Goal: Task Accomplishment & Management: Contribute content

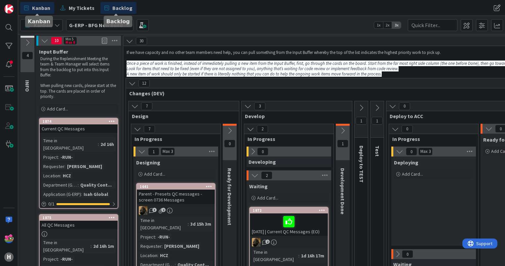
click at [115, 10] on span "Backlog" at bounding box center [122, 8] width 20 height 8
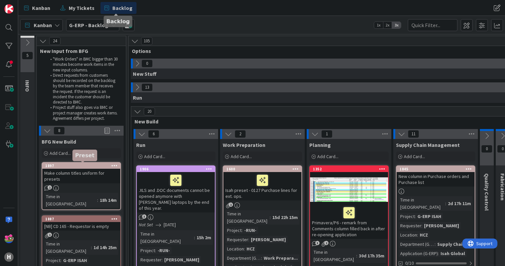
click at [74, 166] on div "1897" at bounding box center [82, 165] width 75 height 5
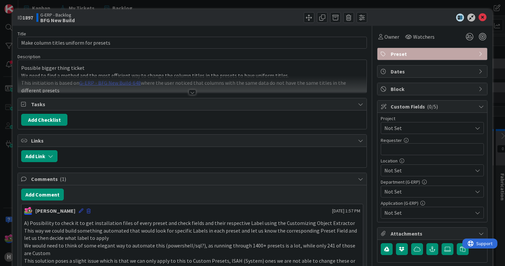
click at [190, 90] on div at bounding box center [192, 92] width 7 height 5
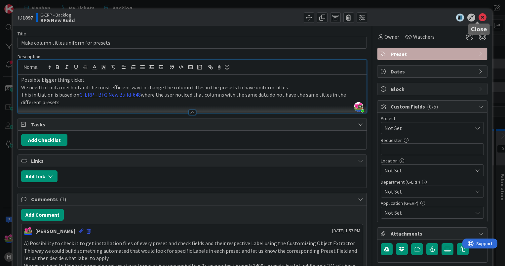
click at [480, 18] on icon at bounding box center [482, 18] width 8 height 8
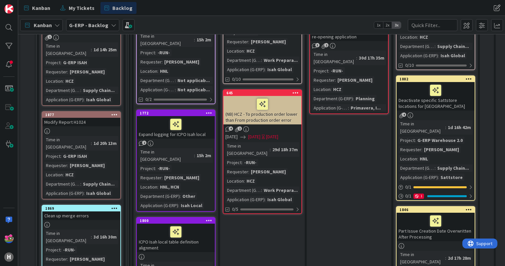
scroll to position [198, 0]
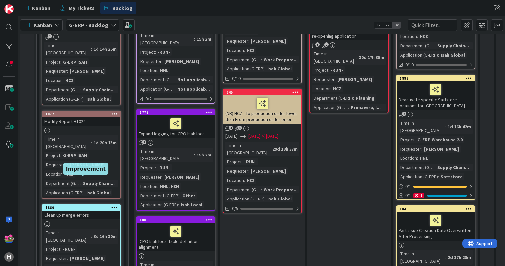
click at [86, 205] on div "1869" at bounding box center [82, 207] width 75 height 5
select select "sql"
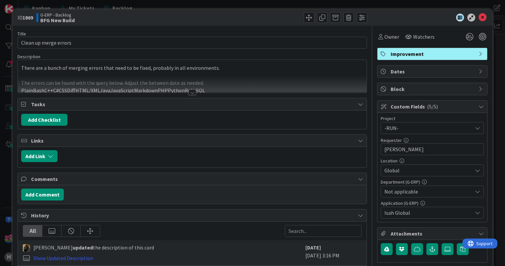
click at [192, 94] on div "Title 21 / 128 Clean up merge errors Description There are a bunch of merging e…" at bounding box center [192, 167] width 349 height 283
click at [189, 93] on div at bounding box center [192, 92] width 7 height 5
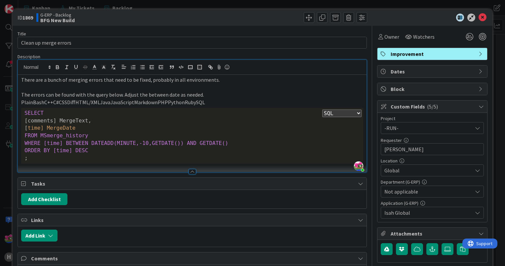
click at [355, 112] on select "Plain Bash C++ C# CSS Diff HTML/XML Java JavaScript Markdown PHP Python Ruby SQL" at bounding box center [341, 113] width 39 height 8
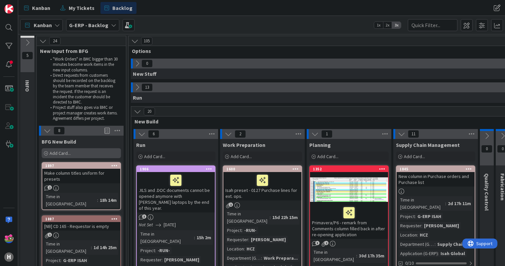
click at [85, 156] on div "Add Card..." at bounding box center [81, 153] width 79 height 10
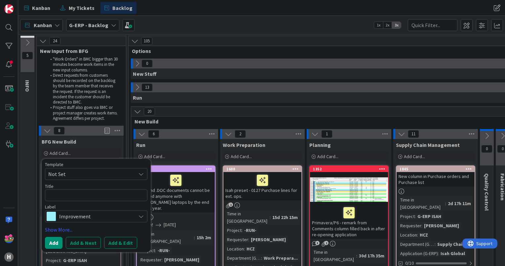
click at [78, 219] on span "Improvement" at bounding box center [95, 215] width 73 height 9
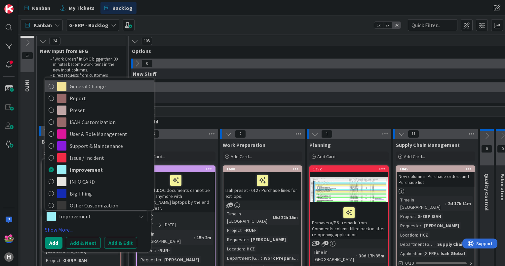
click at [52, 90] on icon at bounding box center [51, 86] width 5 height 10
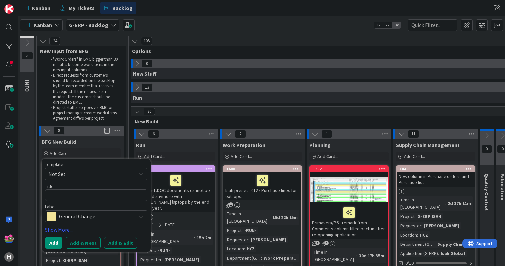
click at [68, 187] on div "Title 0 / 128" at bounding box center [96, 186] width 102 height 6
click at [72, 193] on textarea at bounding box center [96, 195] width 102 height 12
type textarea "x"
type textarea "u"
type textarea "x"
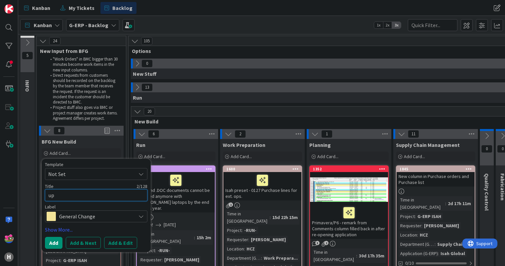
type textarea "upd"
type textarea "x"
type textarea "upda"
type textarea "x"
type textarea "upd"
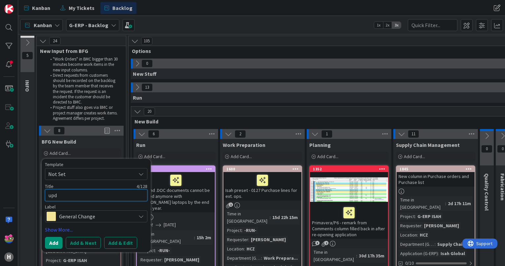
type textarea "x"
type textarea "up"
type textarea "x"
type textarea "u"
type textarea "x"
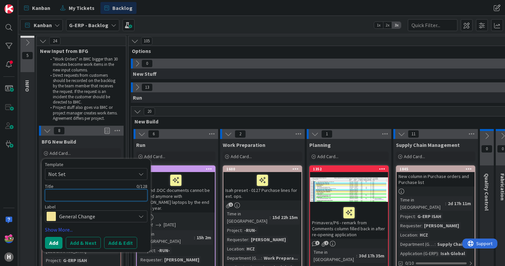
type textarea "U"
type textarea "x"
type textarea "Up"
type textarea "x"
type textarea "Upd"
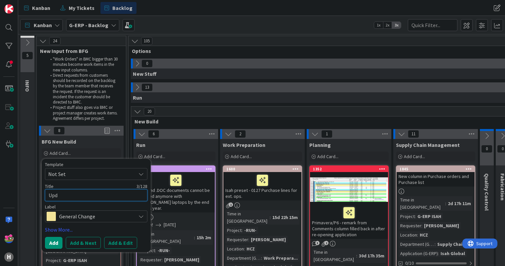
type textarea "x"
type textarea "Upda"
type textarea "x"
type textarea "Updat"
type textarea "x"
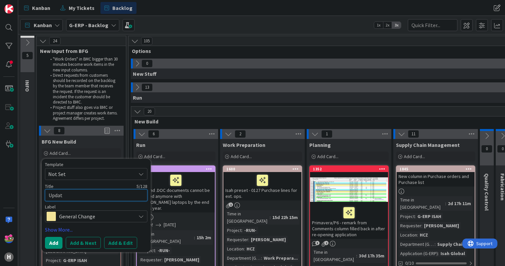
type textarea "Update"
type textarea "x"
type textarea "Update"
type textarea "x"
type textarea "Update t"
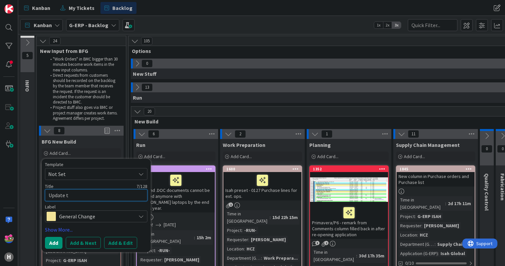
type textarea "x"
type textarea "Update to"
type textarea "x"
type textarea "Update to"
type textarea "x"
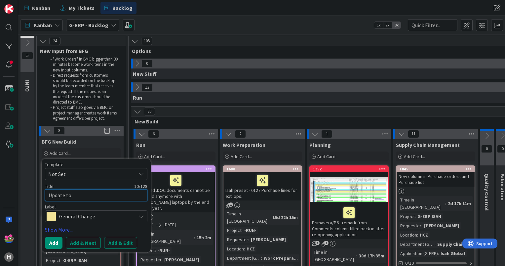
type textarea "Update to P"
type textarea "x"
type textarea "Update to Pa"
type textarea "x"
type textarea "Update to Par"
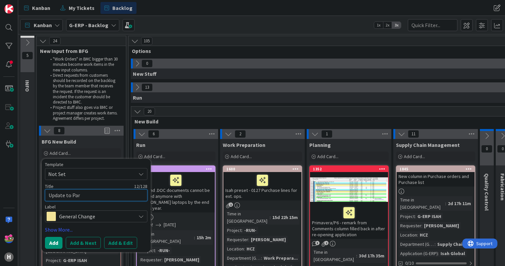
type textarea "x"
type textarea "Update to Part"
type textarea "x"
type textarea "Update to Part"
type textarea "x"
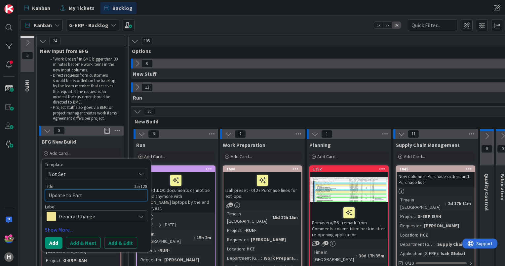
type textarea "Update to Part G"
type textarea "x"
type textarea "Update to Part Gr"
type textarea "x"
type textarea "Update to Part Gro"
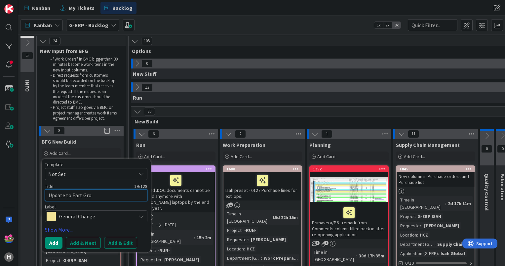
type textarea "x"
type textarea "Update to Part Group"
type textarea "x"
type textarea "Update to Part Groups"
type textarea "x"
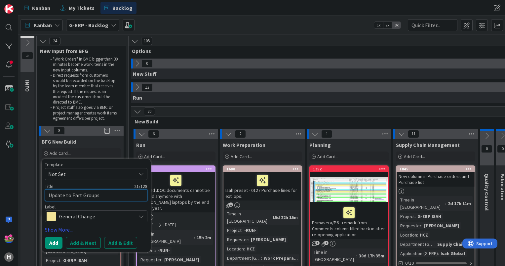
type textarea "Update to Part Groups"
type textarea "x"
type textarea "Update to Part Groups o"
type textarea "x"
type textarea "Update to Part Groups on"
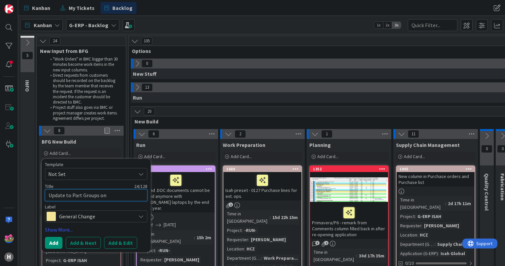
type textarea "x"
type textarea "Update to Part Groups on"
type textarea "x"
type textarea "Update to Part Groups on B"
type textarea "x"
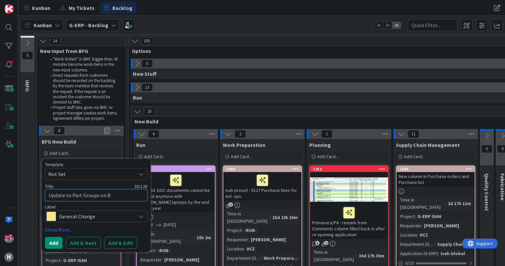
type textarea "Update to Part Groups on BO"
type textarea "x"
type textarea "Update to Part Groups on BOM"
type textarea "x"
type textarea "Update to Part Groups on BOM"
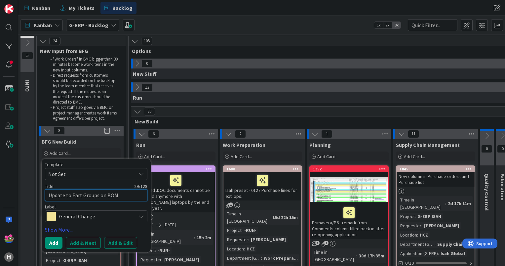
type textarea "x"
type textarea "Update to Part Groups on BOM L"
type textarea "x"
type textarea "Update to Part Groups on BOM Li"
type textarea "x"
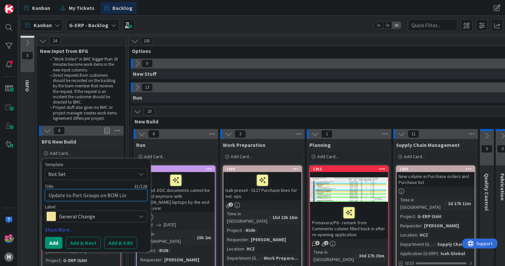
type textarea "Update to Part Groups on BOM Line"
type textarea "x"
type textarea "Update to Part Groups on BOM Lines"
type textarea "x"
type textarea "Update to Part Groups on BOM Lines"
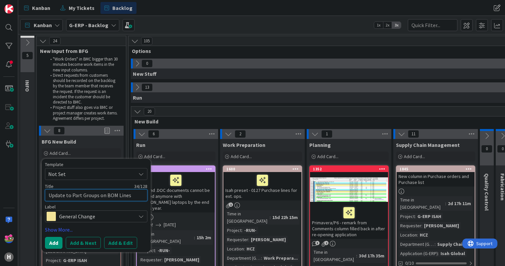
type textarea "x"
type textarea "Update to Part Groups on BOM Lines a"
type textarea "x"
type textarea "Update to Part Groups on BOM Lines an"
type textarea "x"
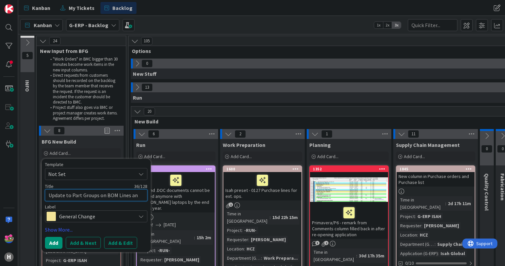
type textarea "Update to Part Groups on BOM Lines and"
type textarea "x"
type textarea "Update to Part Groups on BOM Lines and"
type textarea "x"
type textarea "Update to Part Groups on BOM Lines and P"
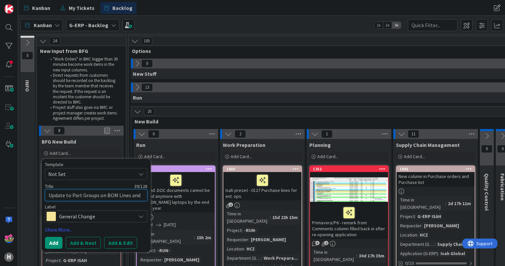
type textarea "x"
type textarea "Update to Part Groups on BOM Lines and Pa"
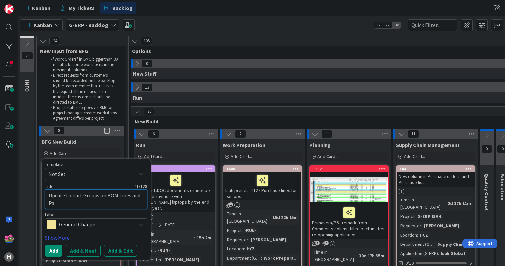
type textarea "x"
type textarea "Update to Part Groups on BOM Lines and Par"
type textarea "x"
type textarea "Update to Part Groups on BOM Lines and Part"
type textarea "x"
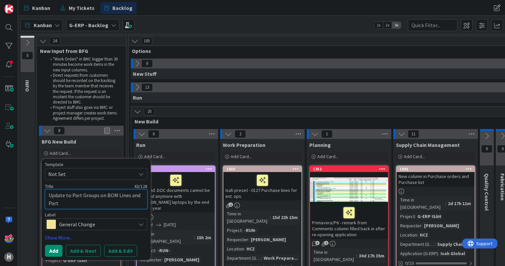
type textarea "Update to Part Groups on BOM Lines and Parts"
type textarea "x"
type textarea "Update to Part Groups on BOM Lines and Parts"
type textarea "x"
type textarea "Update to Part Groups on BOM Lines and Parts i"
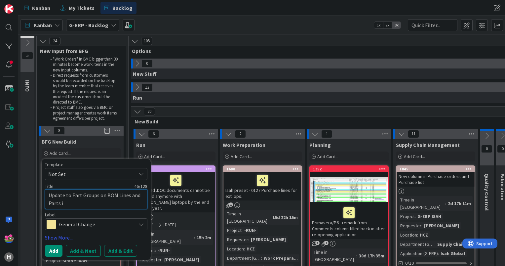
type textarea "x"
type textarea "Update to Part Groups on BOM Lines and Parts in"
type textarea "x"
type textarea "Update to Part Groups on BOM Lines and Parts in"
type textarea "x"
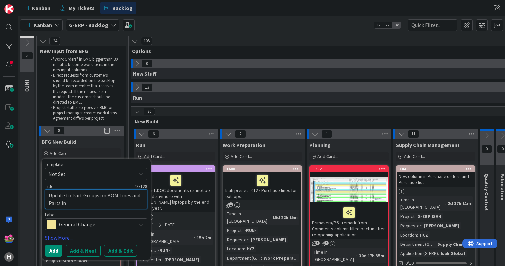
type textarea "Update to Part Groups on BOM Lines and Parts in"
type textarea "x"
type textarea "Update to Part Groups on BOM Lines and Parts i"
type textarea "x"
type textarea "Update to Part Groups on BOM Lines and Parts"
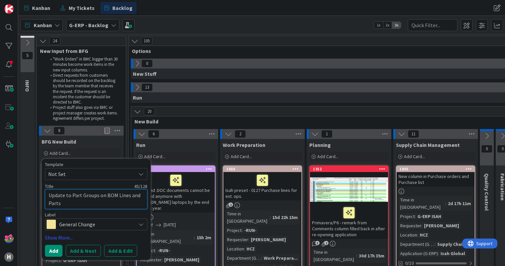
type textarea "x"
type textarea "Update to Part Groups on BOM Lines and Parts"
click at [59, 237] on link "Show More..." at bounding box center [96, 237] width 102 height 8
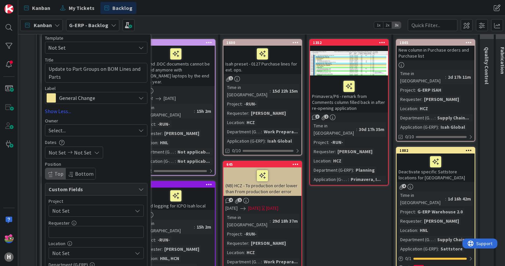
scroll to position [132, 0]
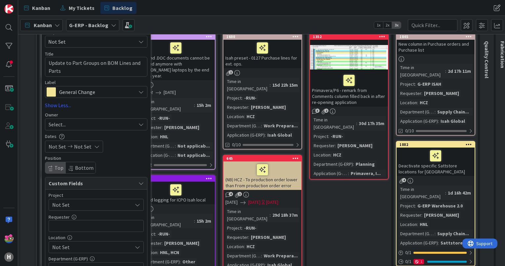
click at [88, 126] on div "Select..." at bounding box center [92, 124] width 87 height 8
type textarea "x"
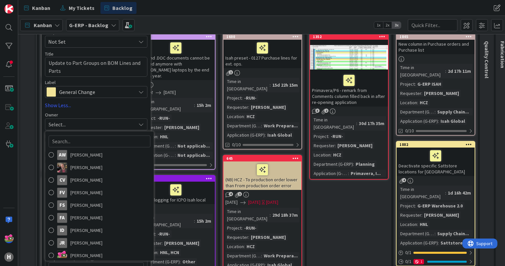
click at [88, 126] on div "Select..." at bounding box center [92, 124] width 87 height 8
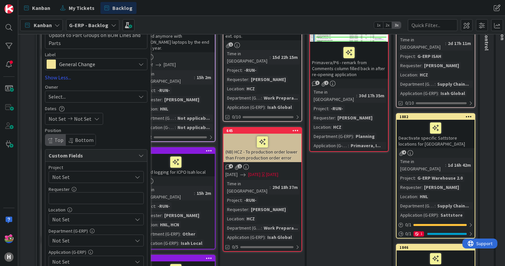
scroll to position [198, 0]
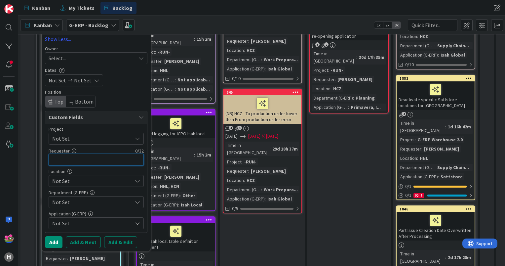
click at [78, 159] on input "text" at bounding box center [96, 160] width 95 height 12
type input "[PERSON_NAME]"
type textarea "x"
type input "[PERSON_NAME]"
click at [104, 181] on span "Not Set" at bounding box center [92, 181] width 80 height 8
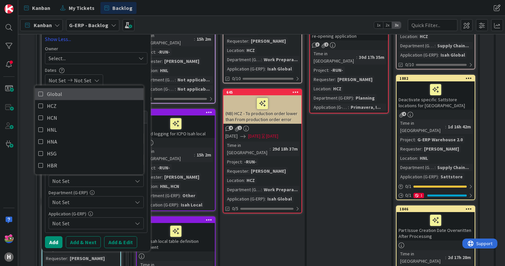
click at [41, 94] on icon at bounding box center [40, 94] width 5 height 10
click at [101, 199] on span "Not Set" at bounding box center [92, 202] width 80 height 8
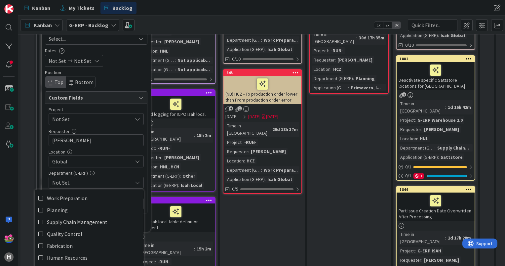
scroll to position [264, 0]
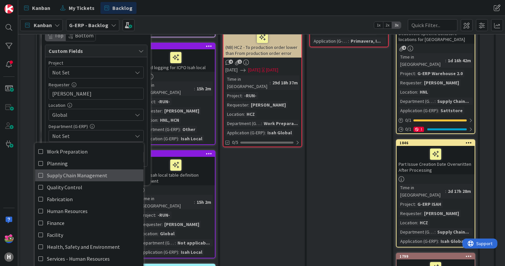
click at [83, 174] on span "Supply Chain Management" at bounding box center [77, 175] width 60 height 10
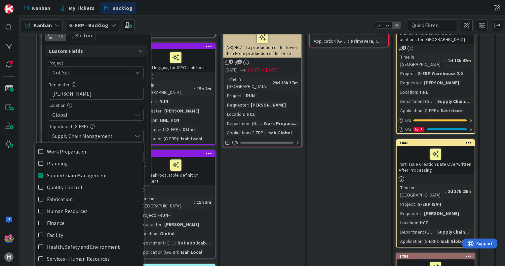
click at [45, 120] on div "Project Not Set Requester 14 / 32 Radka Jurinova Location Global Global HCZ HCN…" at bounding box center [96, 111] width 102 height 109
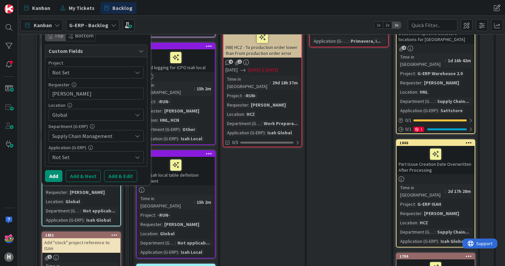
click at [81, 157] on span "Not Set" at bounding box center [92, 157] width 80 height 8
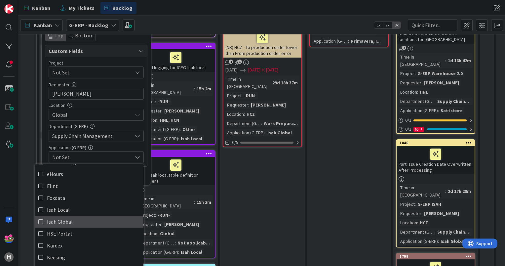
scroll to position [99, 0]
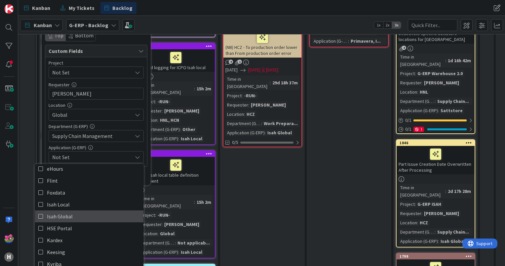
click at [63, 214] on span "Isah Global" at bounding box center [60, 216] width 26 height 10
click at [102, 50] on span "Custom Fields" at bounding box center [92, 51] width 87 height 8
type textarea "x"
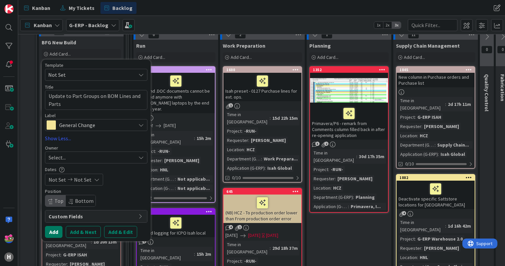
click at [57, 229] on button "Add" at bounding box center [54, 232] width 18 height 12
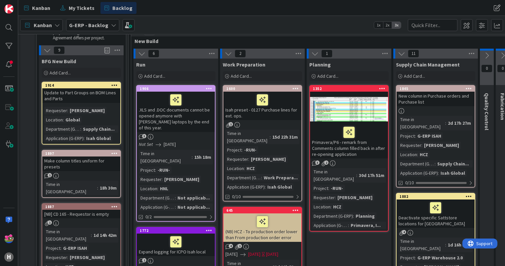
scroll to position [66, 0]
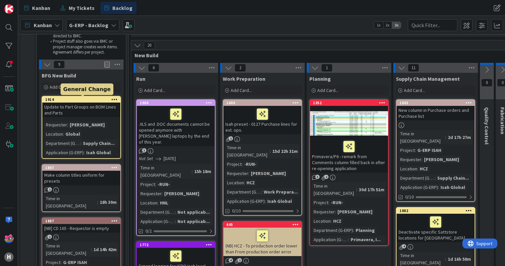
click at [81, 99] on div "1914" at bounding box center [82, 99] width 75 height 5
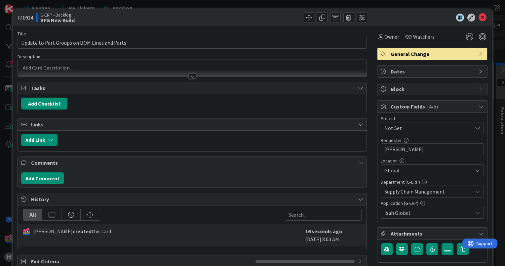
click at [189, 78] on div at bounding box center [192, 75] width 7 height 5
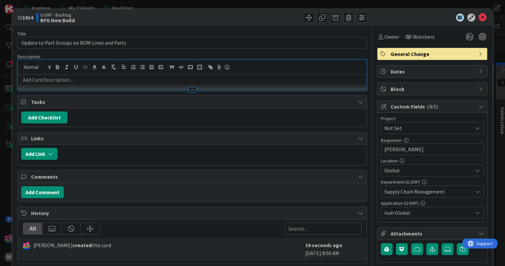
click at [98, 75] on div at bounding box center [192, 83] width 348 height 16
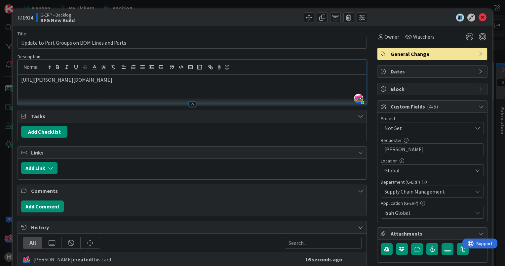
click at [291, 82] on p "https://huisman-smartit.onbmc.com/smartit/app/#/workorder/AGGF4KX6HRENQATC6NOCT…" at bounding box center [192, 80] width 342 height 8
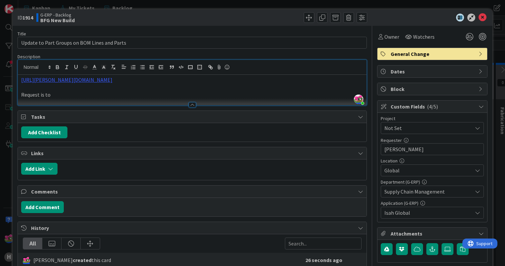
drag, startPoint x: 60, startPoint y: 96, endPoint x: 68, endPoint y: 95, distance: 8.4
click at [60, 96] on p "Request is to" at bounding box center [192, 95] width 342 height 8
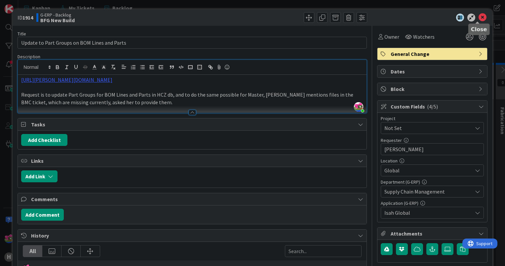
click at [478, 17] on icon at bounding box center [482, 18] width 8 height 8
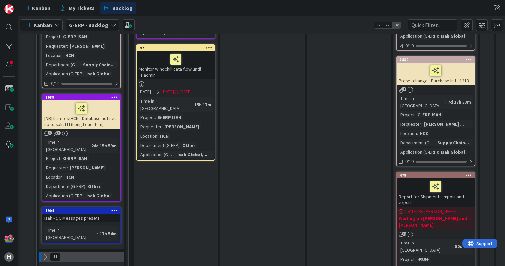
scroll to position [727, 0]
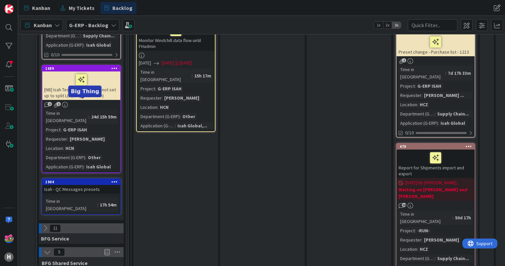
click at [76, 179] on div "1904" at bounding box center [82, 181] width 75 height 5
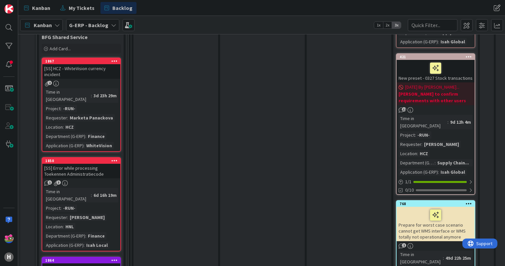
scroll to position [991, 0]
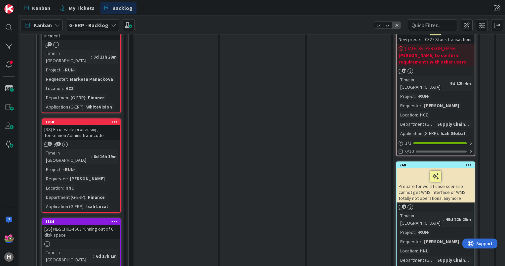
click at [89, 224] on div "[SS] NL-SCH01-TS03 running out of C: disk space" at bounding box center [81, 231] width 78 height 15
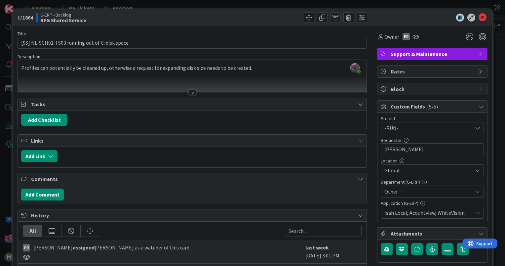
click at [482, 17] on div at bounding box center [428, 18] width 117 height 8
click at [478, 18] on icon at bounding box center [482, 18] width 8 height 8
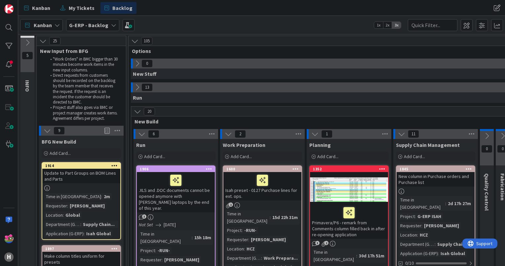
click at [26, 44] on icon at bounding box center [27, 42] width 7 height 7
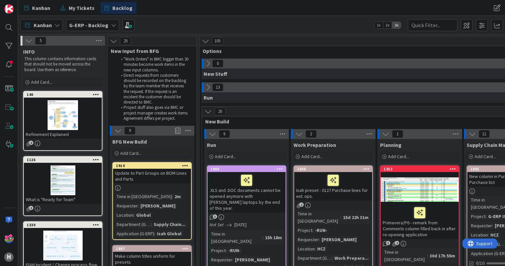
click at [26, 39] on icon at bounding box center [28, 40] width 7 height 7
